Goal: Task Accomplishment & Management: Use online tool/utility

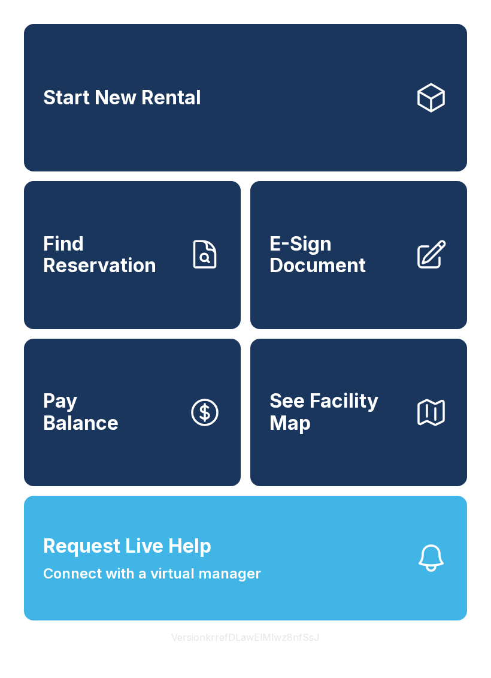
click at [144, 277] on span "Find Reservation" at bounding box center [110, 255] width 135 height 44
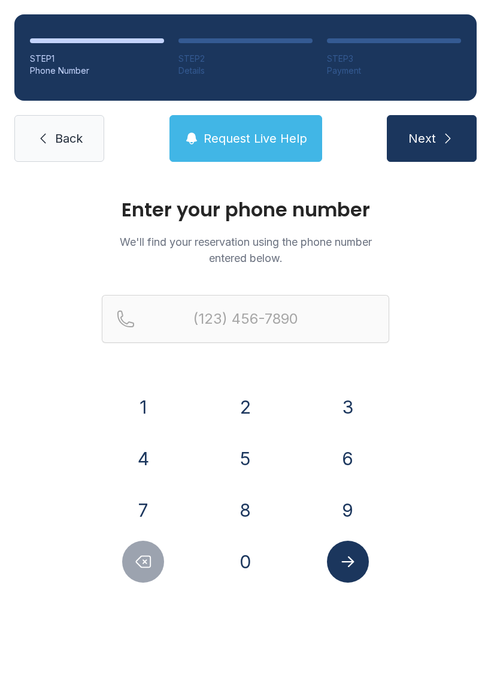
click at [159, 505] on button "7" at bounding box center [143, 510] width 42 height 42
click at [238, 562] on button "0" at bounding box center [246, 561] width 42 height 42
click at [343, 454] on button "6" at bounding box center [348, 458] width 42 height 42
click at [340, 505] on button "9" at bounding box center [348, 510] width 42 height 42
click at [351, 452] on button "6" at bounding box center [348, 458] width 42 height 42
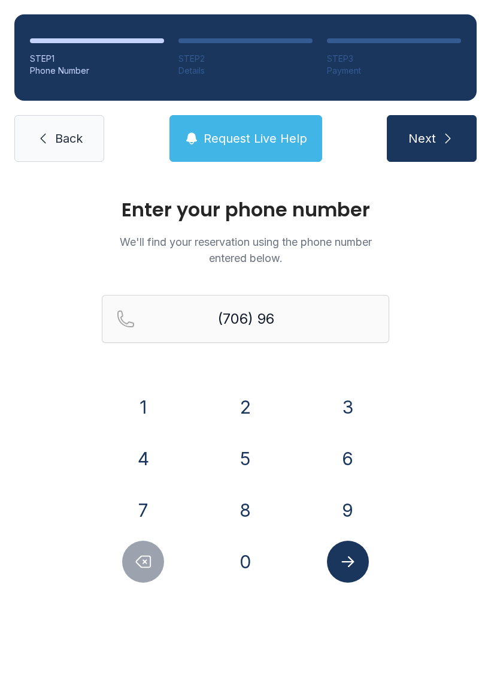
click at [343, 506] on button "9" at bounding box center [348, 510] width 42 height 42
click at [252, 508] on button "8" at bounding box center [246, 510] width 42 height 42
click at [347, 498] on button "9" at bounding box center [348, 510] width 42 height 42
click at [244, 563] on button "0" at bounding box center [246, 561] width 42 height 42
click at [156, 459] on button "4" at bounding box center [143, 458] width 42 height 42
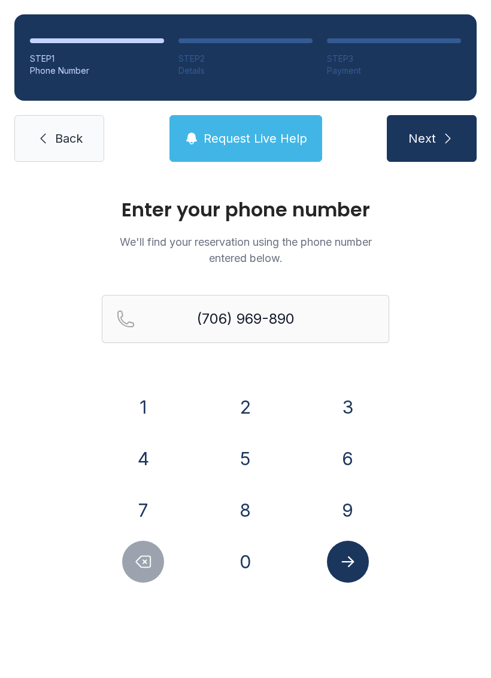
type input "[PHONE_NUMBER]"
click at [437, 138] on button "Next" at bounding box center [432, 138] width 90 height 47
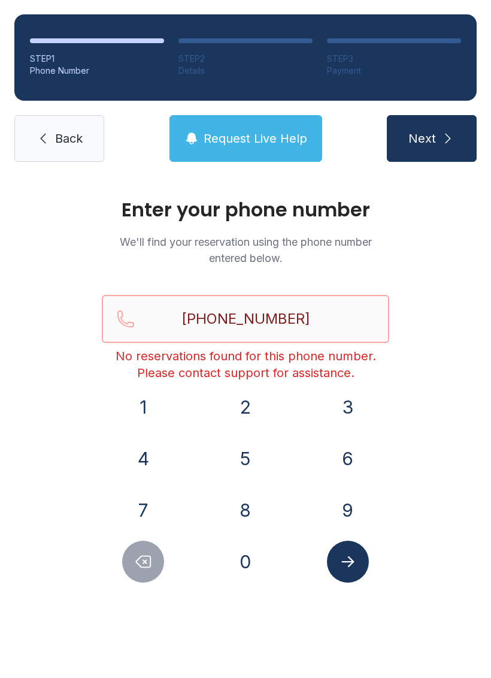
click at [316, 318] on input "[PHONE_NUMBER]" at bounding box center [246, 319] width 288 height 48
click at [274, 141] on span "Request Live Help" at bounding box center [256, 138] width 104 height 17
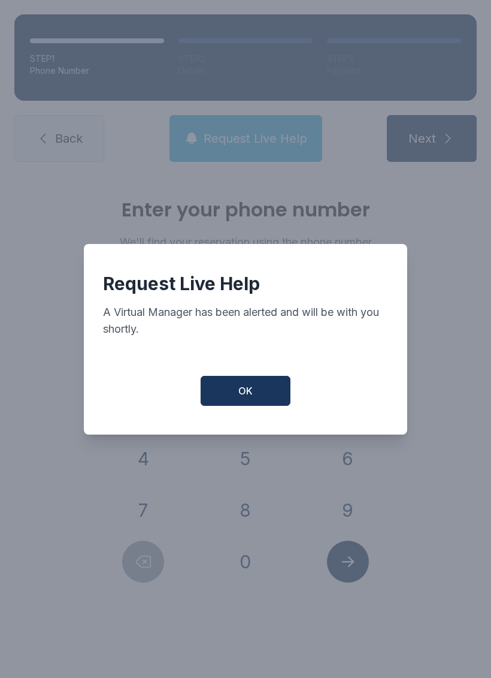
click at [255, 400] on button "OK" at bounding box center [246, 391] width 90 height 30
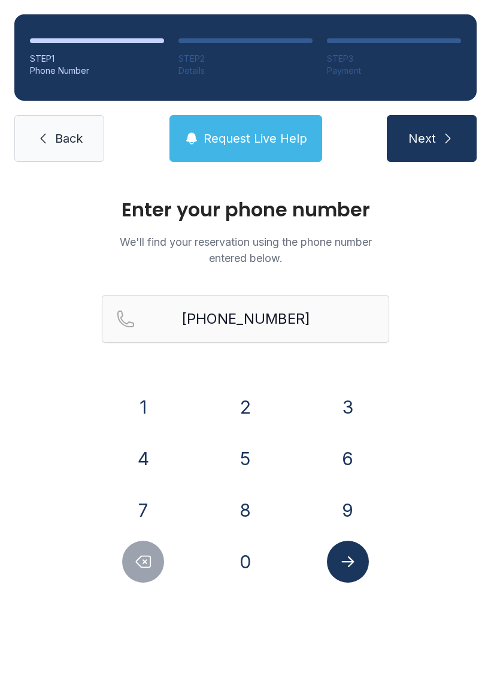
click at [349, 556] on icon "Submit lookup form" at bounding box center [348, 561] width 18 height 18
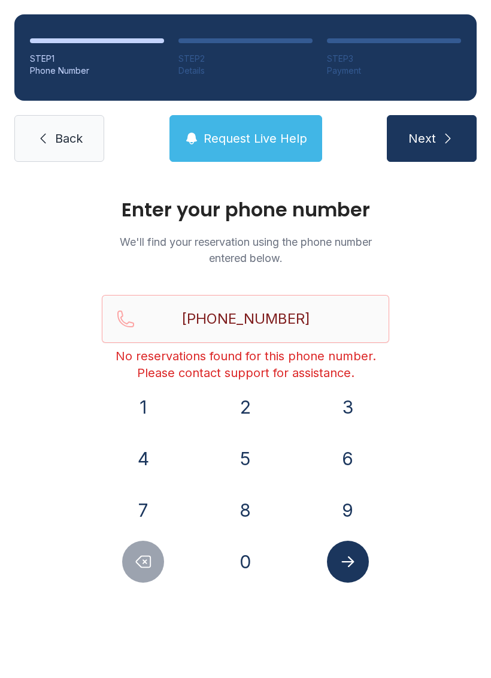
click at [58, 130] on span "Back" at bounding box center [69, 138] width 28 height 17
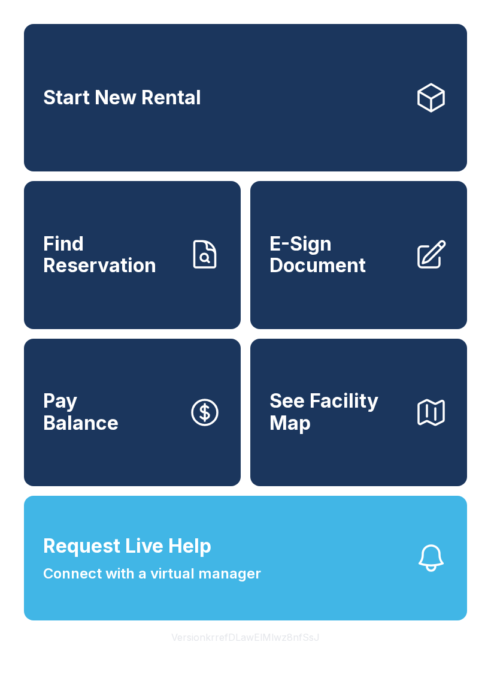
click at [231, 101] on link "Start New Rental" at bounding box center [245, 97] width 443 height 147
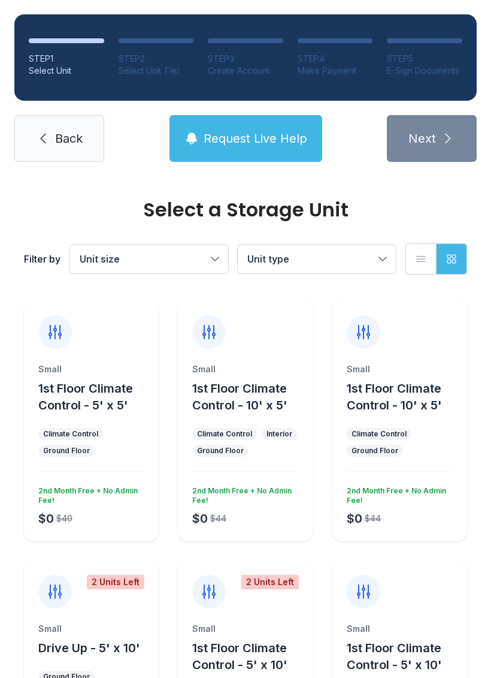
click at [67, 146] on span "Back" at bounding box center [69, 138] width 28 height 17
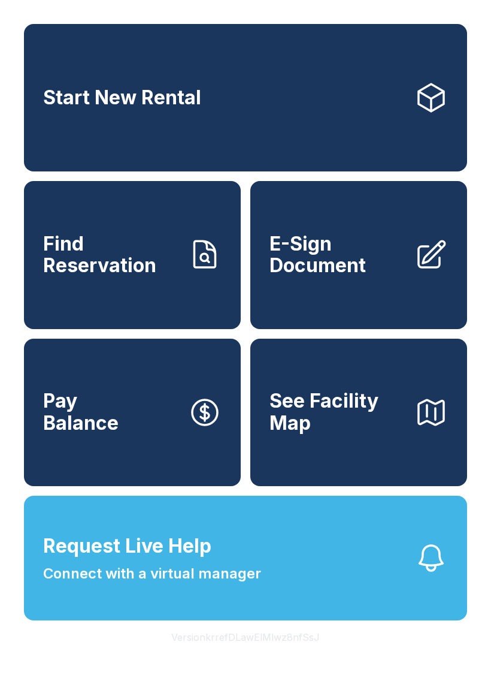
click at [128, 265] on span "Find Reservation" at bounding box center [110, 255] width 135 height 44
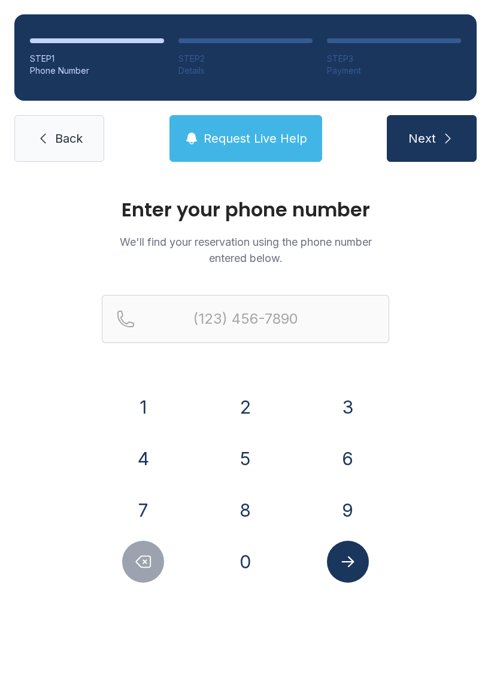
click at [150, 516] on button "7" at bounding box center [143, 510] width 42 height 42
click at [249, 560] on button "0" at bounding box center [246, 561] width 42 height 42
click at [333, 446] on button "6" at bounding box center [348, 458] width 42 height 42
click at [331, 505] on button "9" at bounding box center [348, 510] width 42 height 42
click at [349, 448] on button "6" at bounding box center [348, 458] width 42 height 42
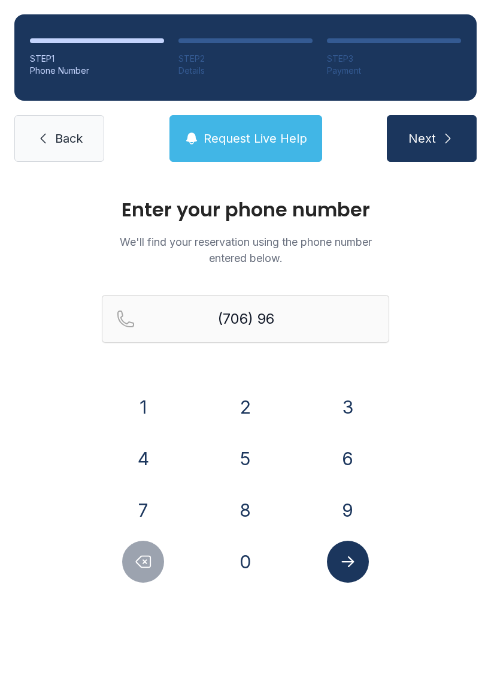
click at [336, 506] on button "9" at bounding box center [348, 510] width 42 height 42
click at [246, 515] on button "8" at bounding box center [246, 510] width 42 height 42
click at [345, 499] on button "9" at bounding box center [348, 510] width 42 height 42
click at [241, 563] on button "0" at bounding box center [246, 561] width 42 height 42
click at [149, 461] on button "4" at bounding box center [143, 458] width 42 height 42
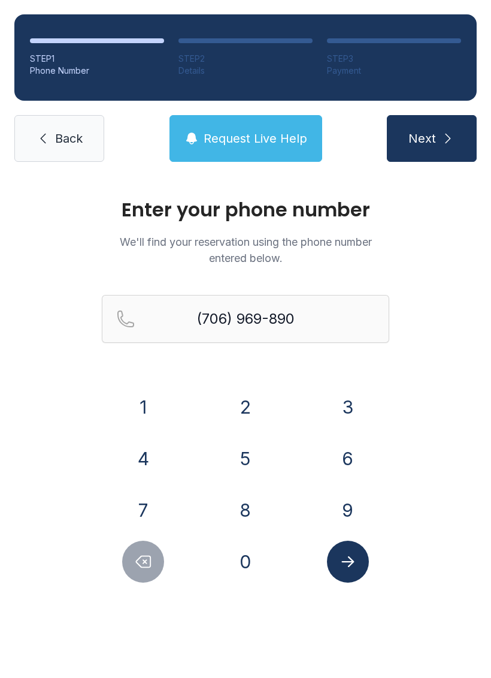
type input "[PHONE_NUMBER]"
click at [345, 564] on icon "Submit lookup form" at bounding box center [348, 561] width 18 height 18
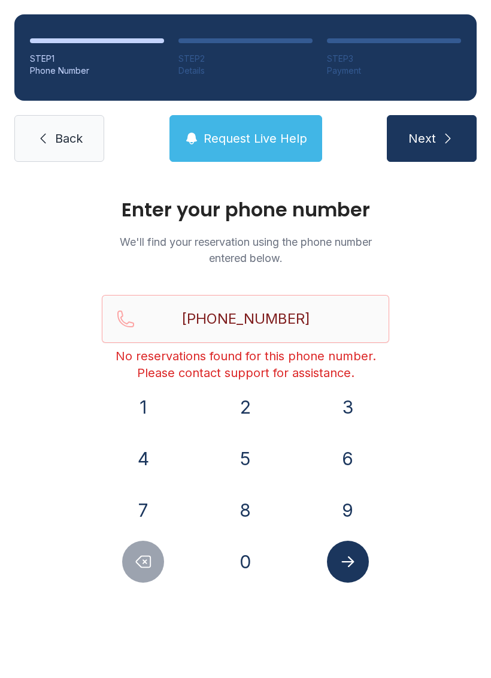
click at [50, 135] on icon at bounding box center [43, 138] width 14 height 14
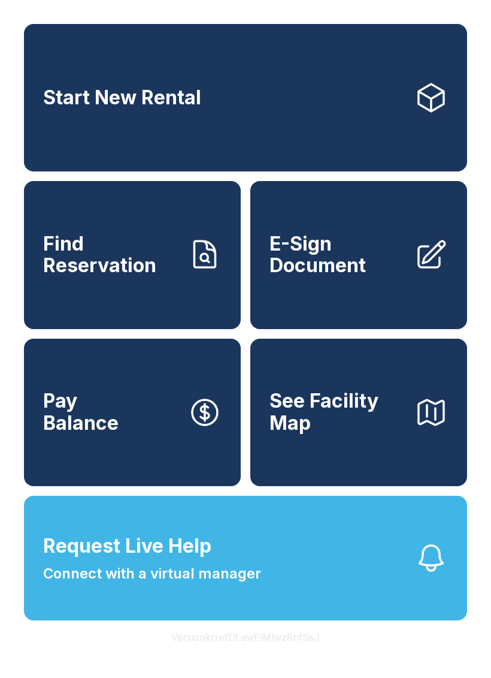
click at [340, 260] on span "E-Sign Document" at bounding box center [337, 255] width 135 height 44
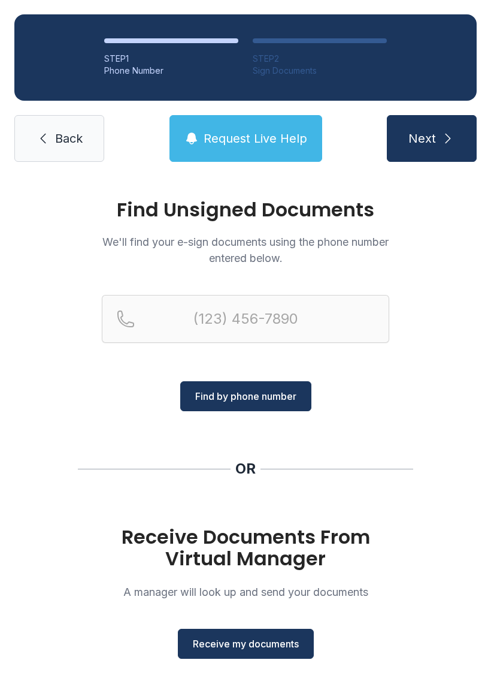
click at [260, 643] on span "Receive my documents" at bounding box center [246, 643] width 106 height 14
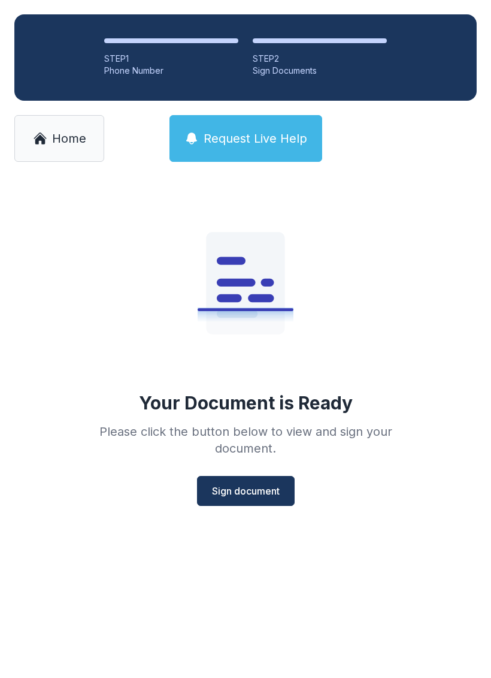
click at [250, 489] on span "Sign document" at bounding box center [246, 491] width 68 height 14
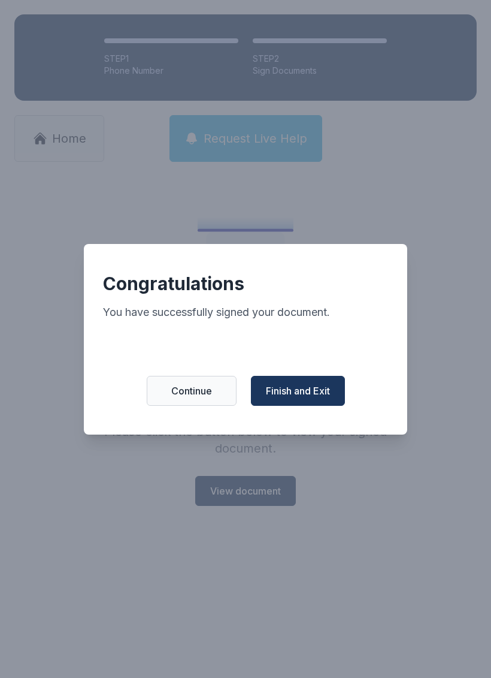
click at [306, 398] on span "Finish and Exit" at bounding box center [298, 390] width 64 height 14
